Goal: Use online tool/utility: Utilize a website feature to perform a specific function

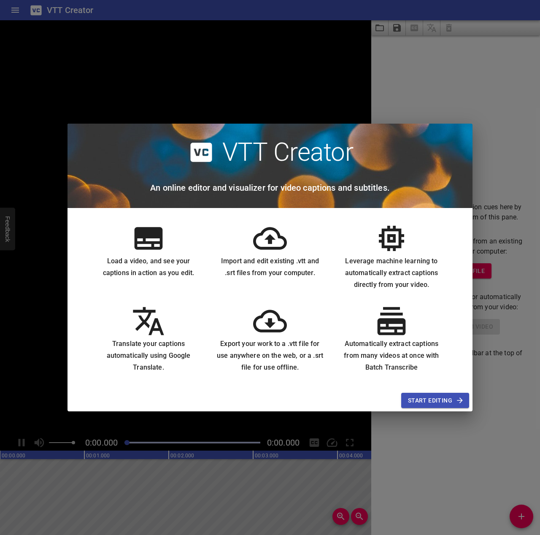
click at [448, 401] on span "Start Editing" at bounding box center [435, 400] width 54 height 11
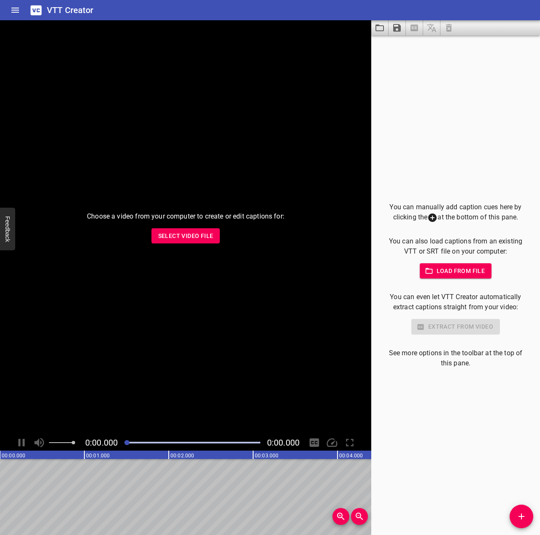
click at [449, 249] on p "You can also load captions from an existing VTT or SRT file on your computer:" at bounding box center [456, 246] width 142 height 20
click at [382, 32] on icon "Load captions from file" at bounding box center [380, 28] width 10 height 10
click at [399, 30] on icon "Save captions to file" at bounding box center [397, 28] width 8 height 8
click at [442, 85] on div "You can manually add caption cues here by clicking the at the bottom of this pa…" at bounding box center [455, 284] width 169 height 499
click at [465, 339] on div "You can manually add caption cues here by clicking the at the bottom of this pa…" at bounding box center [456, 285] width 142 height 166
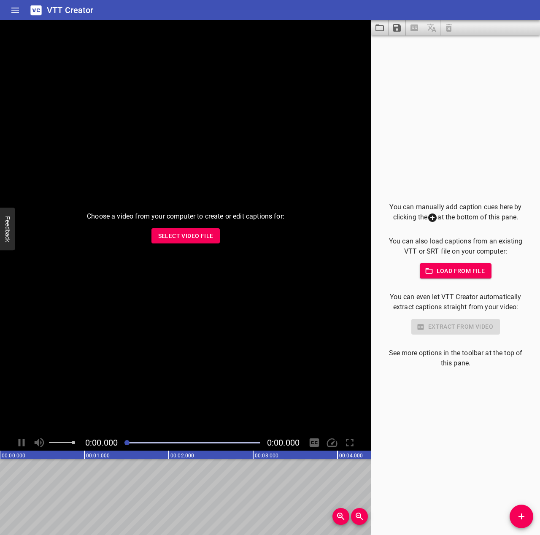
click at [532, 505] on div "You can manually add caption cues here by clicking the at the bottom of this pa…" at bounding box center [455, 284] width 169 height 499
click at [525, 513] on icon "Add Cue" at bounding box center [521, 516] width 10 height 10
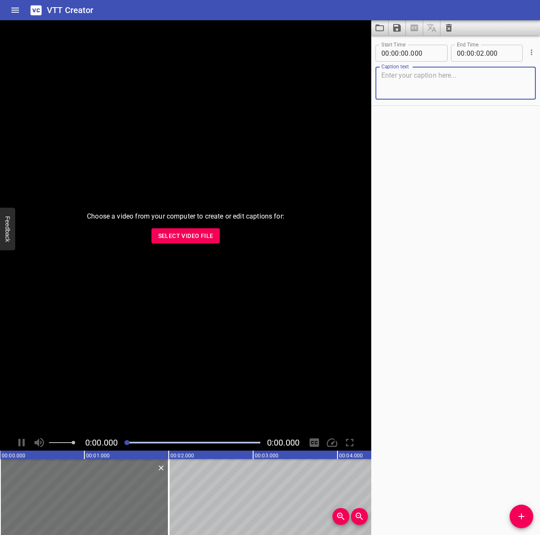
click at [458, 92] on textarea at bounding box center [455, 83] width 148 height 24
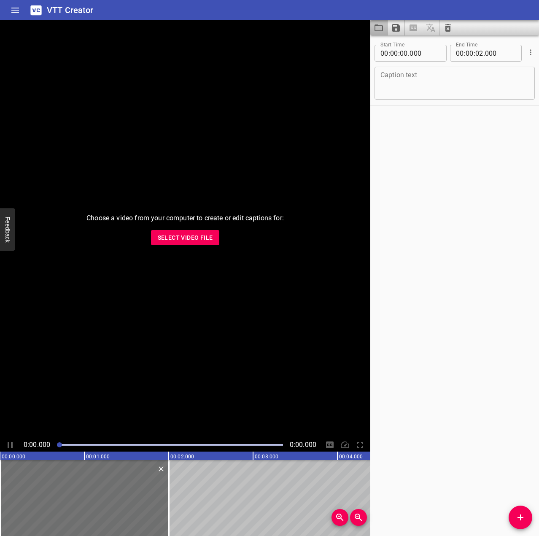
click at [384, 26] on button "Load captions from file" at bounding box center [378, 27] width 17 height 15
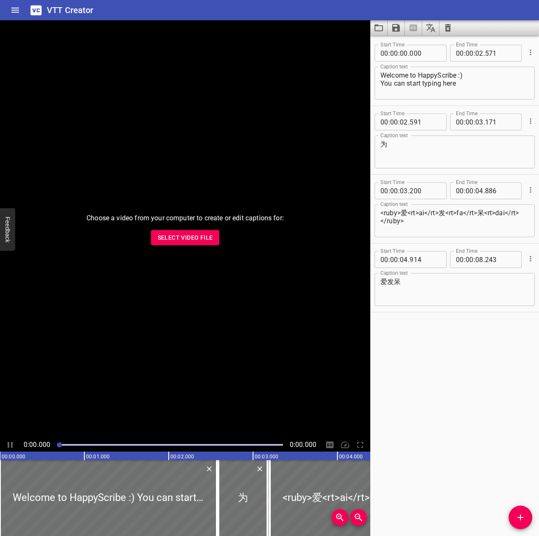
click at [251, 327] on div "Choose a video from your computer to create or edit captions for: Select Video …" at bounding box center [185, 229] width 370 height 418
click at [305, 489] on div at bounding box center [341, 498] width 142 height 76
drag, startPoint x: 61, startPoint y: 444, endPoint x: 68, endPoint y: 444, distance: 6.7
click at [68, 444] on div at bounding box center [67, 444] width 5 height 5
drag, startPoint x: 67, startPoint y: 444, endPoint x: 51, endPoint y: 444, distance: 16.0
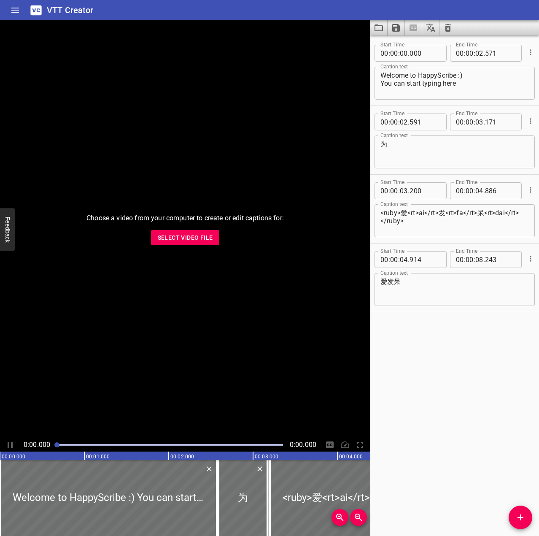
click at [51, 444] on div "0:00.000 0:00.000" at bounding box center [185, 444] width 370 height 13
click at [187, 237] on span "Select Video File" at bounding box center [185, 237] width 55 height 11
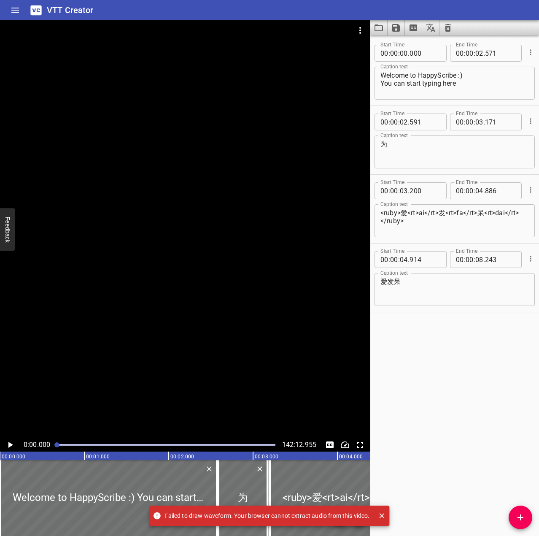
click at [10, 445] on icon "Play/Pause" at bounding box center [10, 445] width 5 height 6
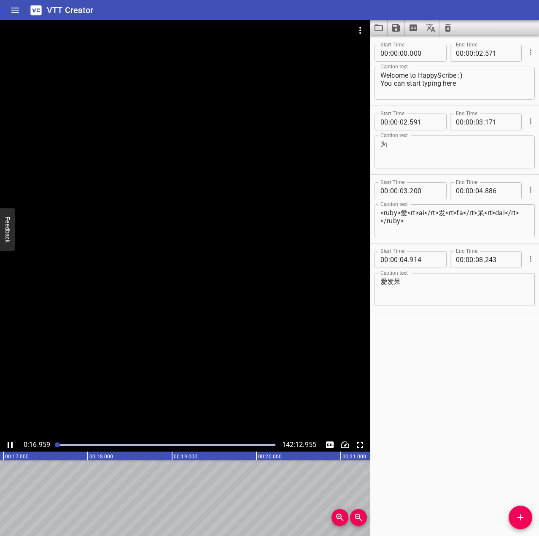
click at [224, 216] on div at bounding box center [185, 229] width 370 height 418
drag, startPoint x: 61, startPoint y: 446, endPoint x: 67, endPoint y: 444, distance: 6.5
click at [67, 444] on div at bounding box center [166, 445] width 228 height 12
click at [67, 444] on div at bounding box center [67, 444] width 5 height 5
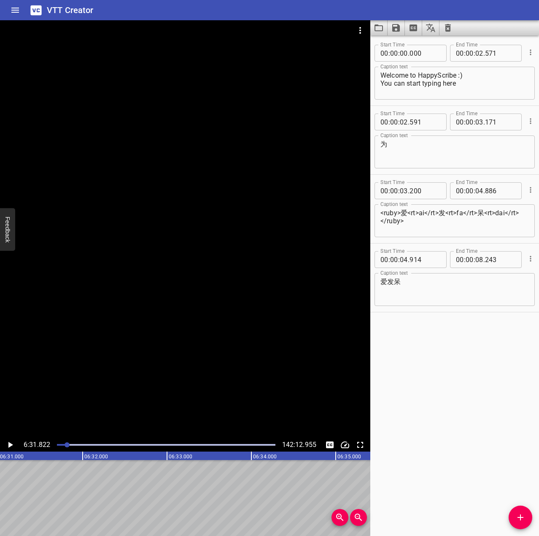
scroll to position [0, 33055]
click at [11, 448] on icon "Play/Pause" at bounding box center [10, 445] width 10 height 10
click at [84, 442] on div at bounding box center [166, 445] width 228 height 12
click at [90, 443] on div at bounding box center [166, 445] width 228 height 12
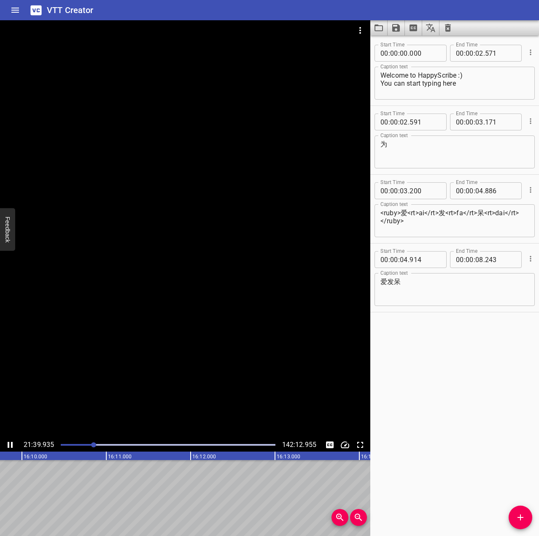
click at [106, 443] on div at bounding box center [168, 445] width 224 height 12
click at [364, 448] on icon "Toggle fullscreen" at bounding box center [360, 445] width 10 height 10
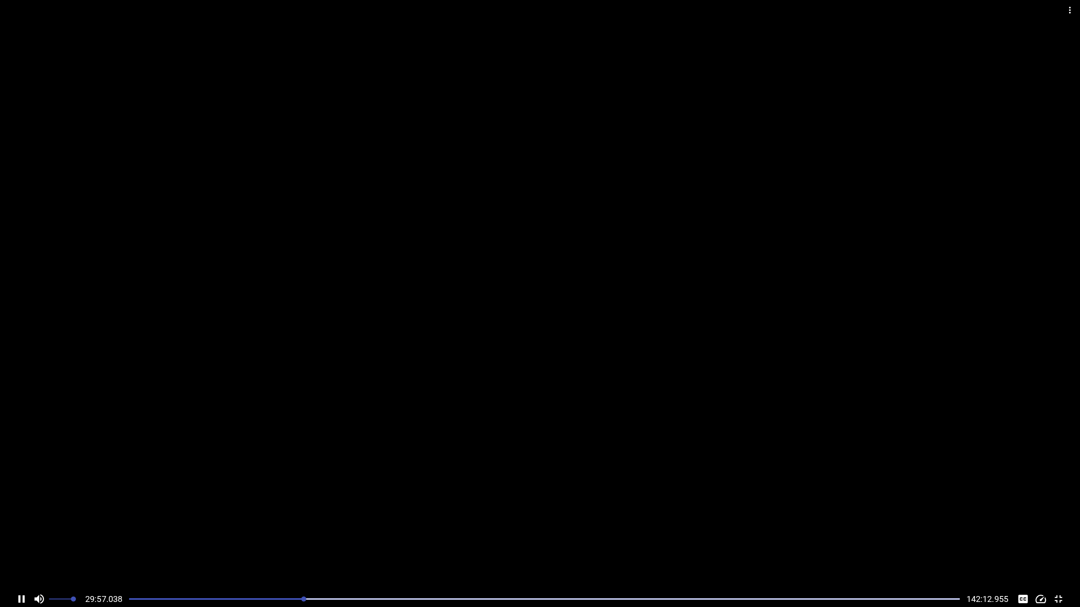
click at [294, 534] on div "Play progress" at bounding box center [544, 600] width 830 height 2
click at [301, 534] on div "Play progress" at bounding box center [544, 600] width 830 height 2
click at [310, 534] on div "Play progress" at bounding box center [544, 600] width 830 height 2
click at [324, 534] on div at bounding box center [544, 599] width 840 height 12
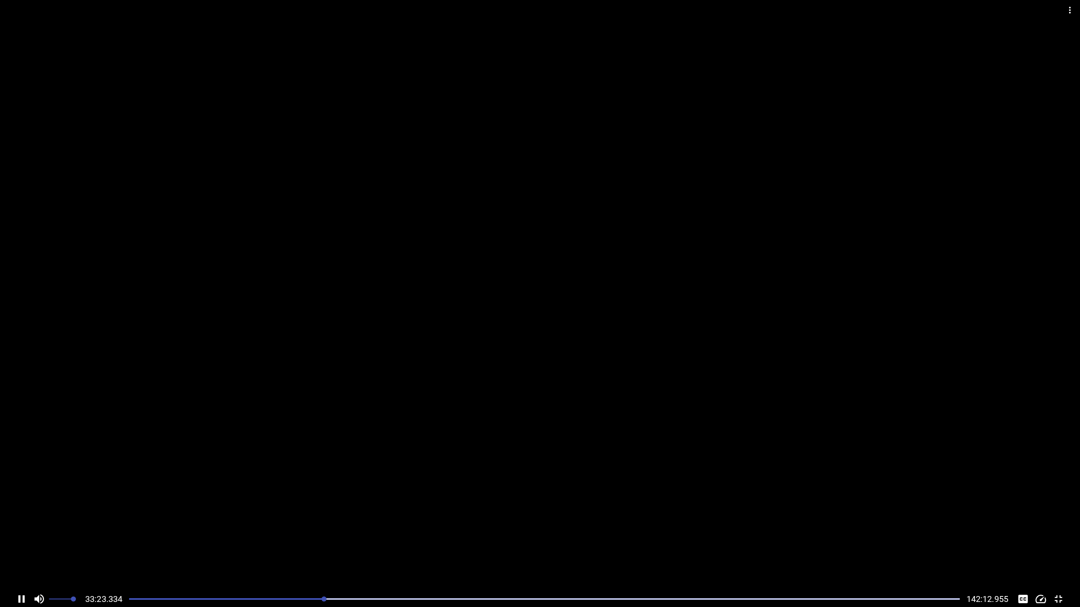
click at [337, 534] on div at bounding box center [544, 599] width 840 height 12
click at [340, 534] on div at bounding box center [544, 599] width 840 height 12
click at [349, 534] on div at bounding box center [544, 599] width 840 height 12
click at [363, 534] on div at bounding box center [544, 599] width 840 height 12
click at [374, 534] on div at bounding box center [544, 599] width 840 height 12
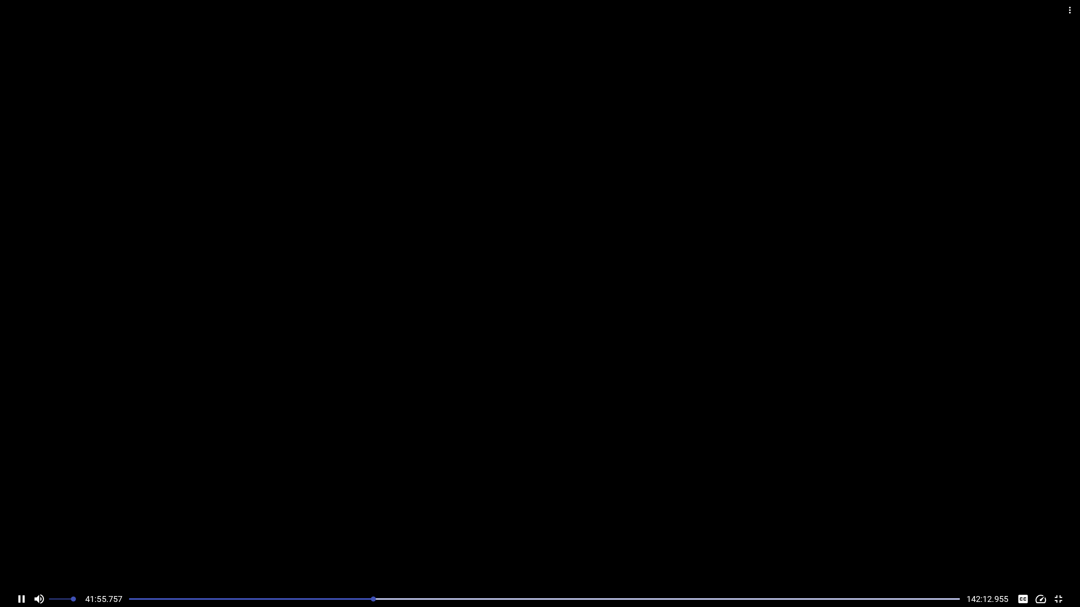
click at [383, 534] on div "Play progress" at bounding box center [544, 600] width 830 height 2
click at [396, 534] on div "Play progress" at bounding box center [544, 600] width 830 height 2
click at [419, 534] on div "Play progress" at bounding box center [544, 600] width 830 height 2
click at [451, 534] on div at bounding box center [544, 599] width 840 height 12
click at [516, 534] on div at bounding box center [544, 599] width 840 height 12
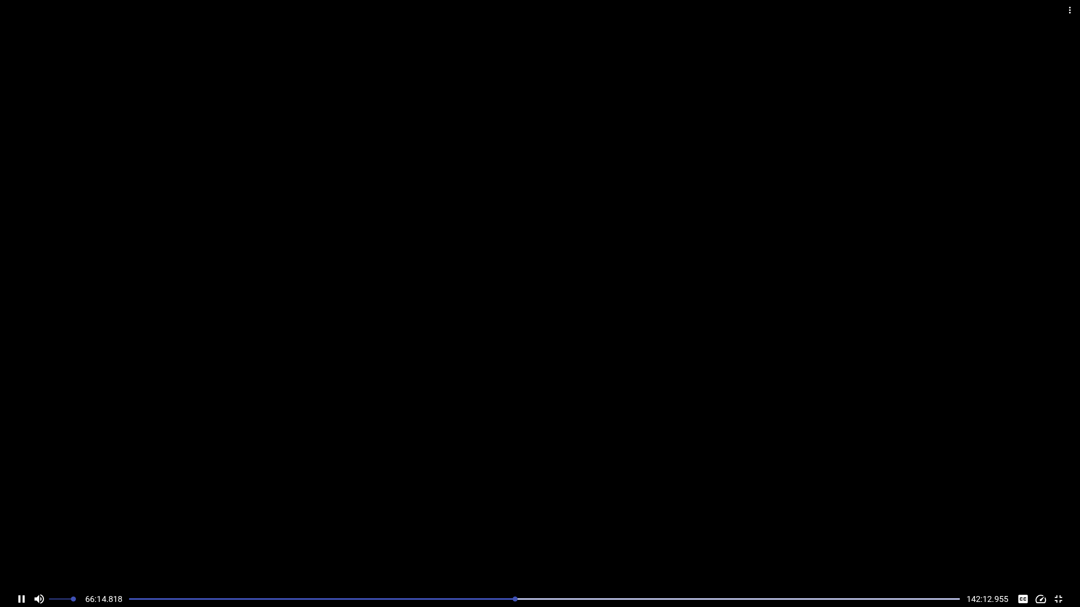
click at [540, 534] on div at bounding box center [544, 599] width 840 height 12
click at [540, 534] on div "Play progress" at bounding box center [240, 600] width 830 height 2
click at [540, 534] on div "Play progress" at bounding box center [221, 600] width 830 height 2
drag, startPoint x: 602, startPoint y: 602, endPoint x: 597, endPoint y: 601, distance: 4.7
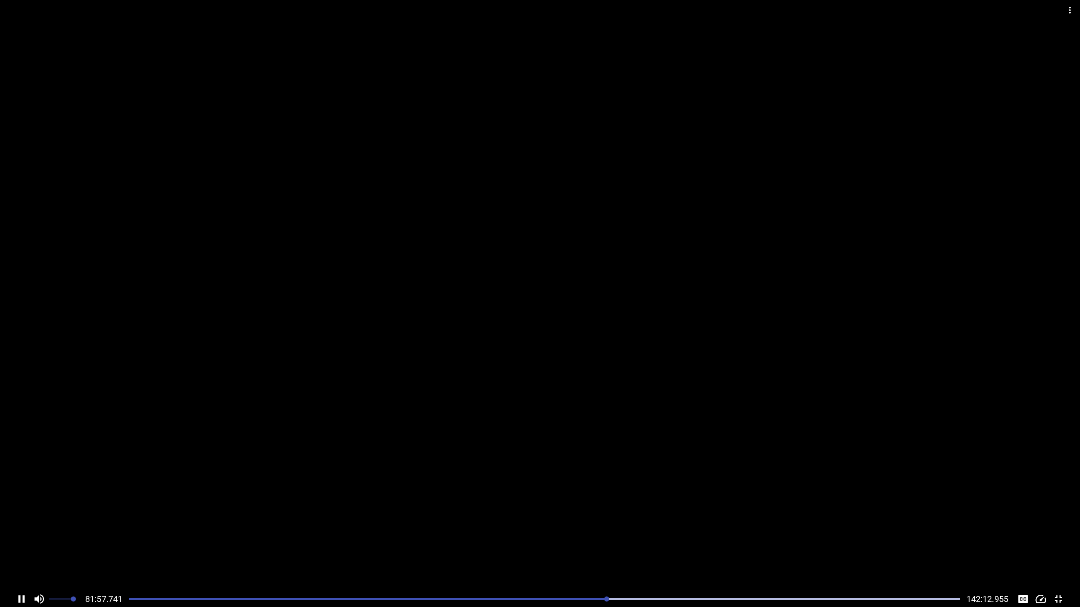
click at [540, 534] on div at bounding box center [544, 599] width 840 height 12
click at [540, 534] on div "Play progress" at bounding box center [544, 600] width 830 height 2
click at [540, 534] on div at bounding box center [544, 599] width 840 height 12
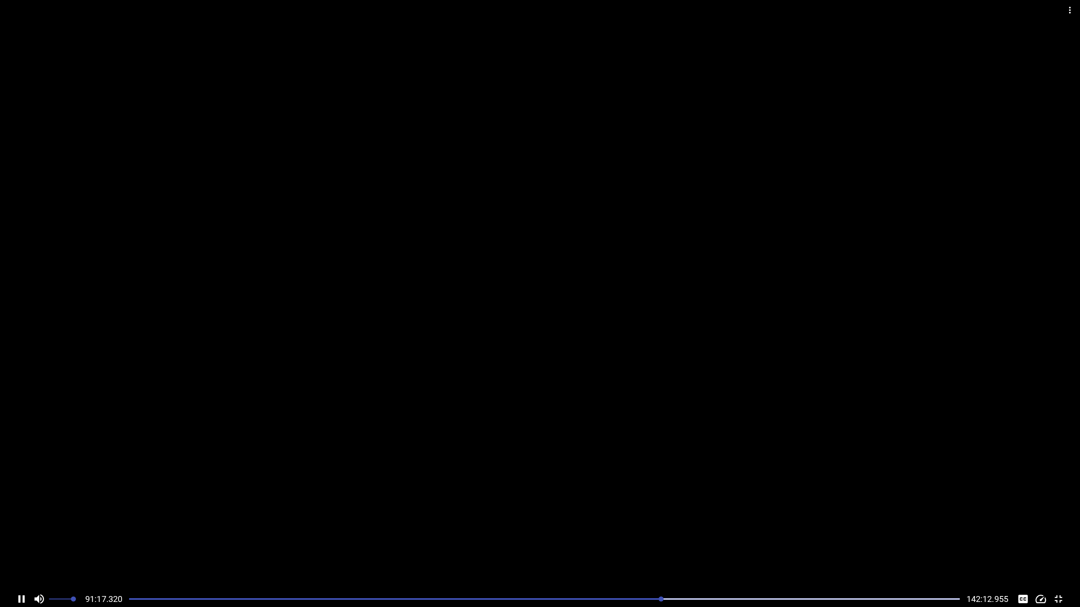
click at [540, 534] on div "Play progress" at bounding box center [544, 600] width 830 height 2
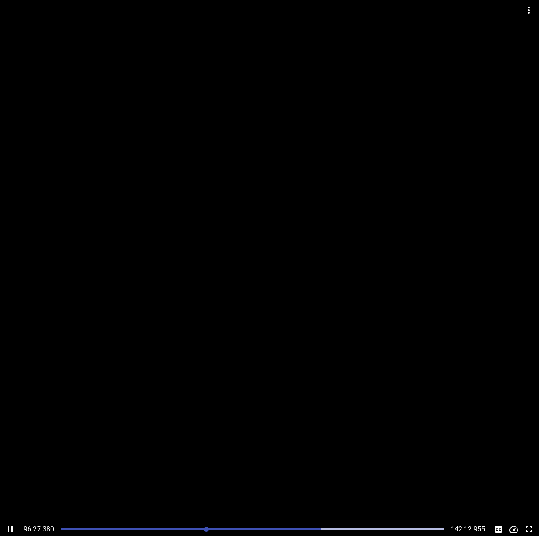
click at [254, 248] on div at bounding box center [269, 261] width 539 height 522
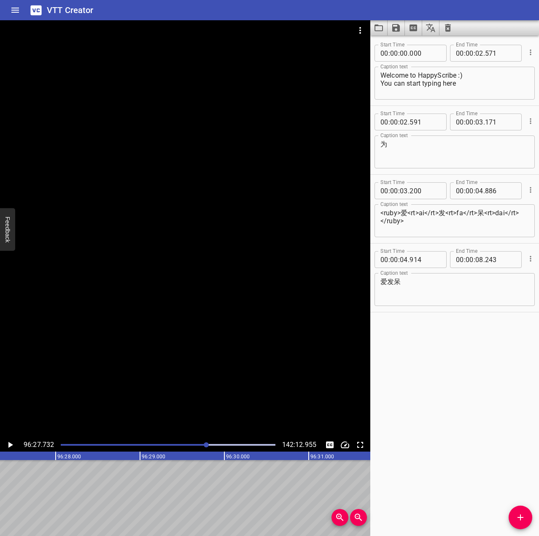
scroll to position [0, 488271]
